Goal: Task Accomplishment & Management: Use online tool/utility

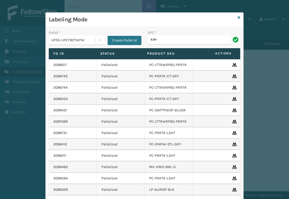
type input "KM-MD-1SS"
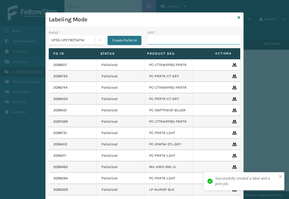
click at [159, 42] on input "UPC *" at bounding box center [194, 39] width 93 height 9
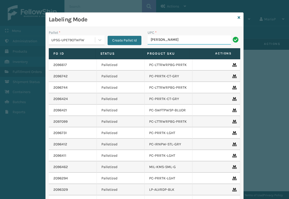
type input "KM-CWO24-SS"
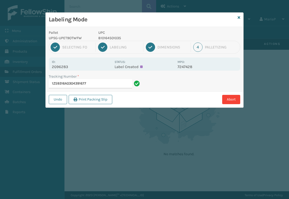
click at [105, 38] on p "810164501035" at bounding box center [136, 37] width 76 height 5
copy p "810164501035"
click at [110, 83] on input "1Z59316A0304391677" at bounding box center [90, 83] width 83 height 9
click at [107, 36] on p "810164501035" at bounding box center [136, 37] width 76 height 5
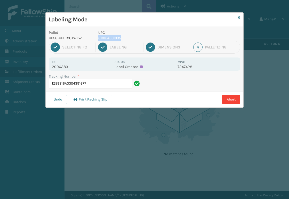
click at [107, 36] on p "810164501035" at bounding box center [136, 37] width 76 height 5
copy p "810164501035"
drag, startPoint x: 107, startPoint y: 91, endPoint x: 107, endPoint y: 88, distance: 3.1
click at [107, 90] on div "Tracking Number * 1Z59316A0304391677" at bounding box center [95, 83] width 99 height 18
click at [107, 88] on div "Tracking Number * 1Z59316A0304391677" at bounding box center [95, 83] width 99 height 18
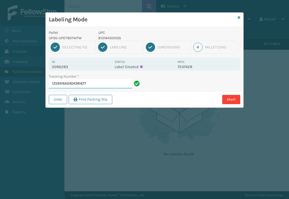
click at [108, 84] on input "1Z59316A0304391677" at bounding box center [90, 83] width 83 height 9
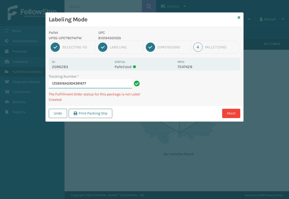
paste input "810164501035"
type input "1Z59316A0304391677810164501035"
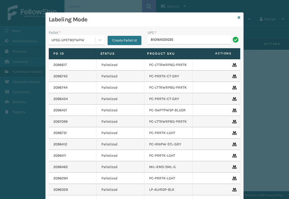
type input "810164501035"
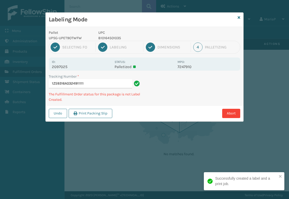
type input "1Z59316A0324911111810164501035"
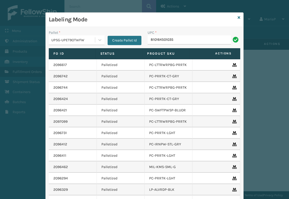
type input "810164501035"
type input "8500530"
